Goal: Transaction & Acquisition: Register for event/course

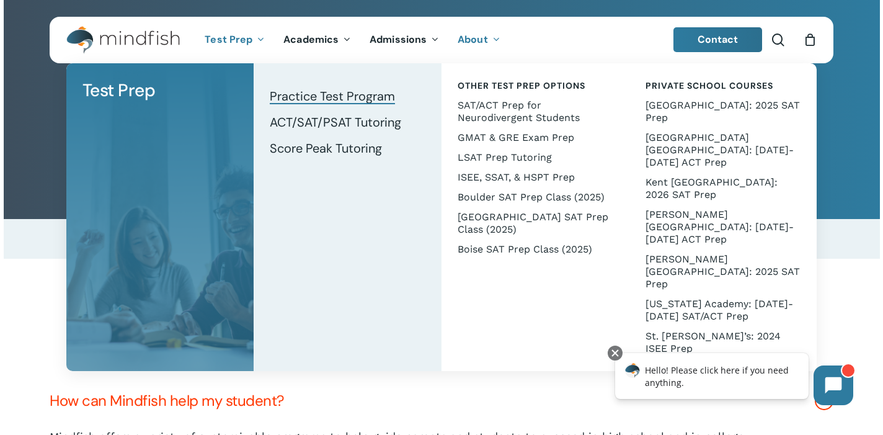
click at [307, 92] on span "Practice Test Program" at bounding box center [332, 96] width 125 height 16
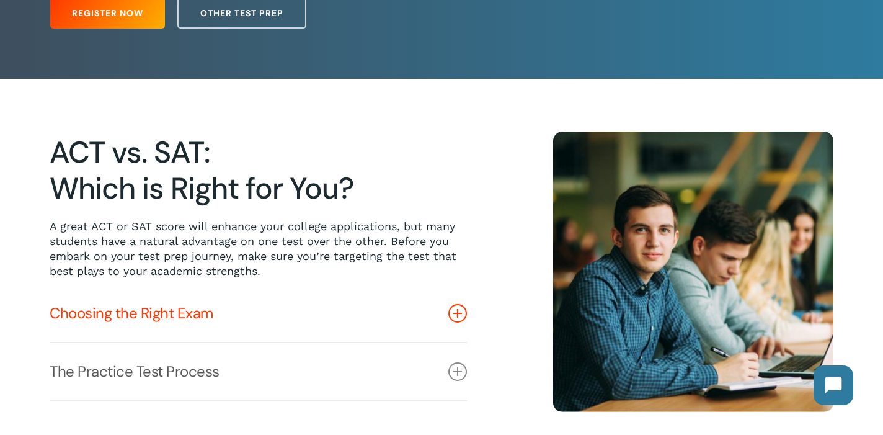
scroll to position [156, 0]
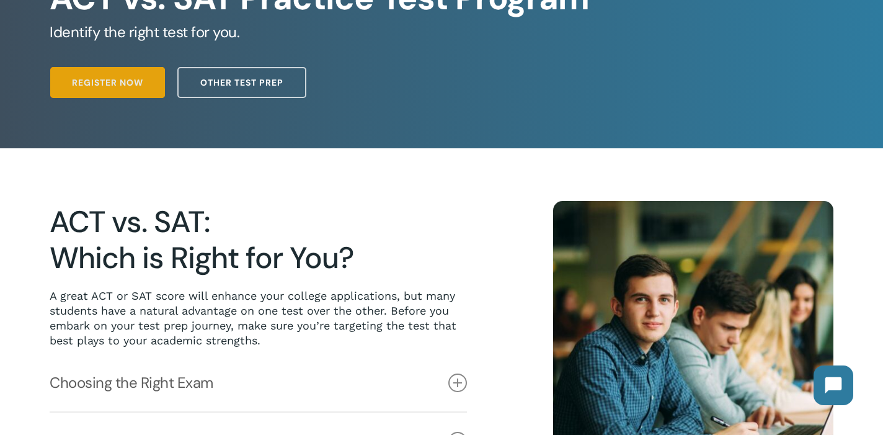
click at [110, 78] on span "Register Now" at bounding box center [107, 82] width 71 height 12
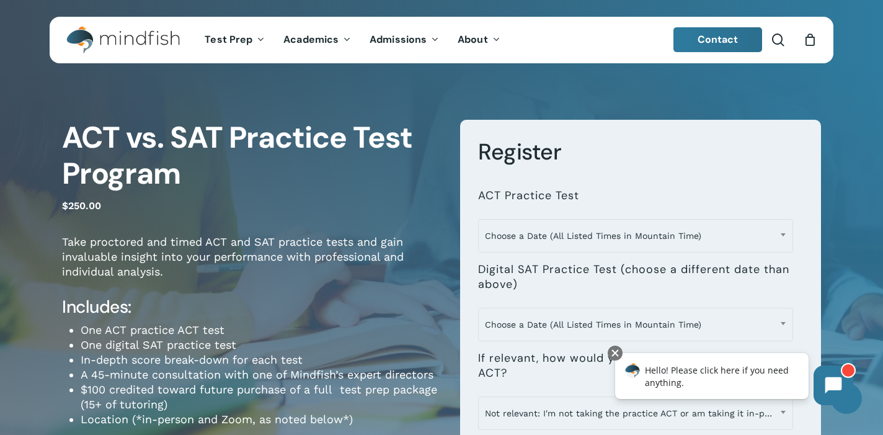
scroll to position [1, 0]
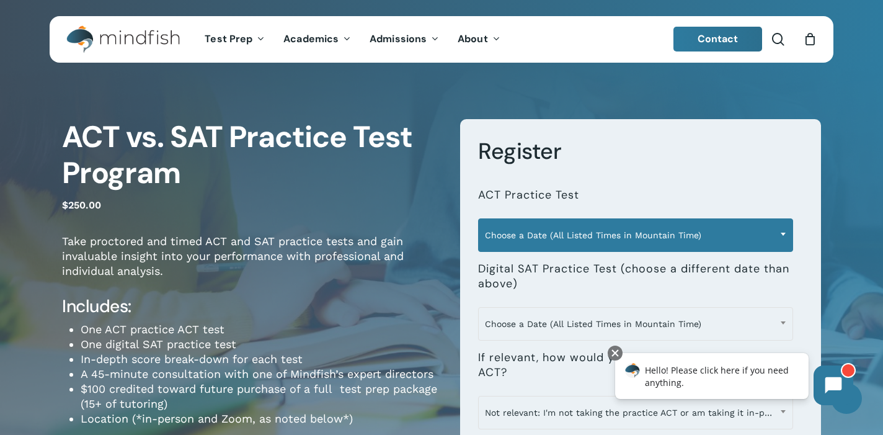
click at [511, 230] on span "Choose a Date (All Listed Times in Mountain Time)" at bounding box center [636, 235] width 314 height 26
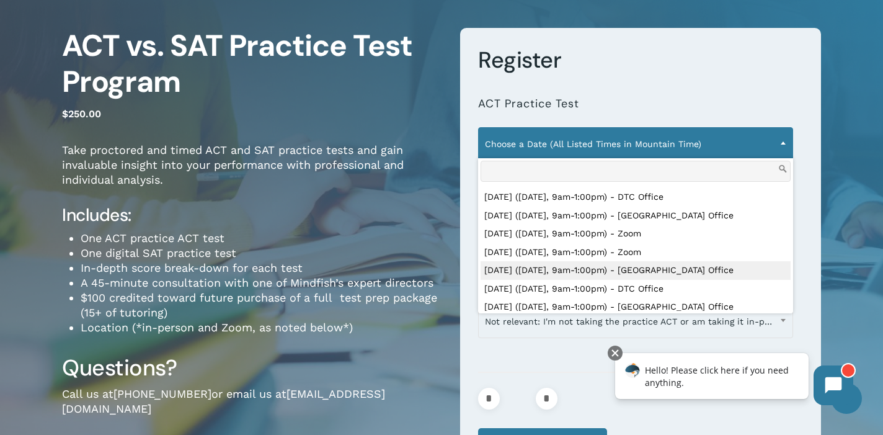
scroll to position [310, 0]
click at [378, 347] on div "ACT vs. SAT Practice Test Program $ 250.00 Take proctored and timed ACT and SAT…" at bounding box center [251, 264] width 379 height 472
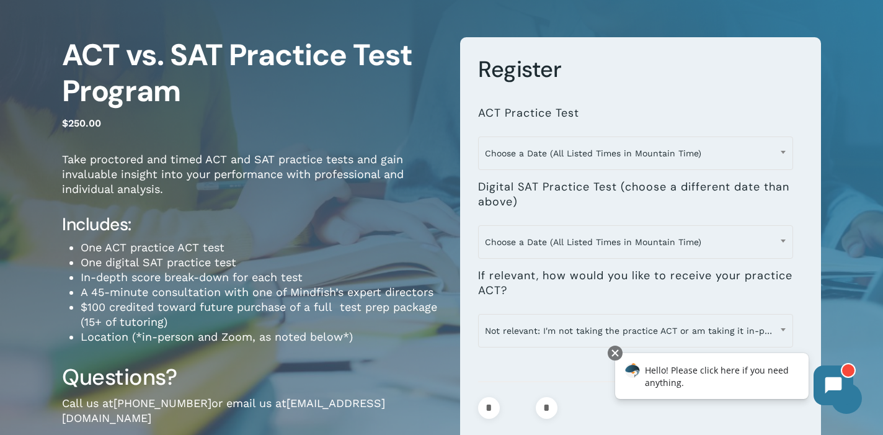
scroll to position [82, 0]
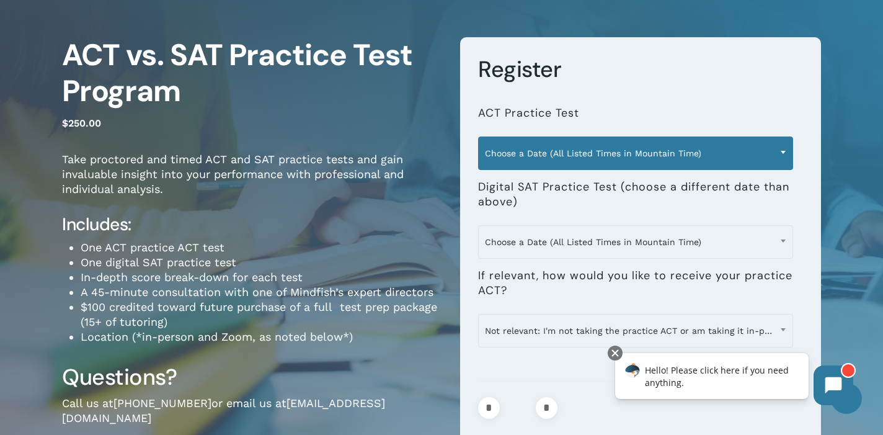
click at [514, 159] on span "Choose a Date (All Listed Times in Mountain Time)" at bounding box center [636, 153] width 314 height 26
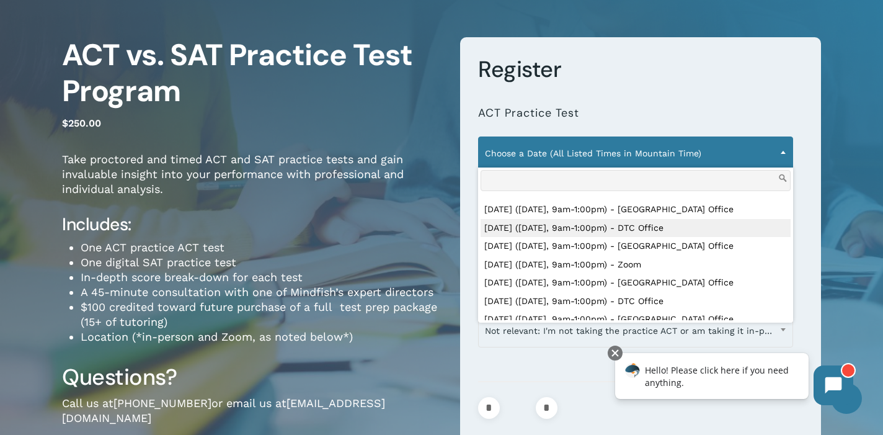
scroll to position [381, 0]
